Goal: Find specific page/section: Find specific page/section

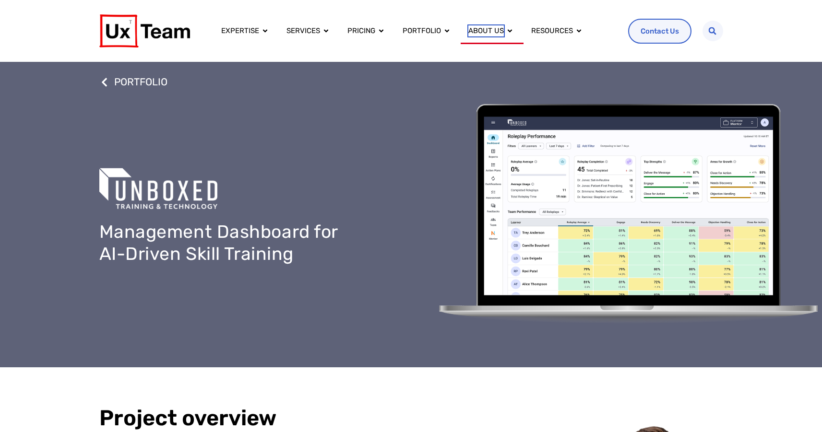
click at [482, 34] on span "About us" at bounding box center [486, 30] width 36 height 11
